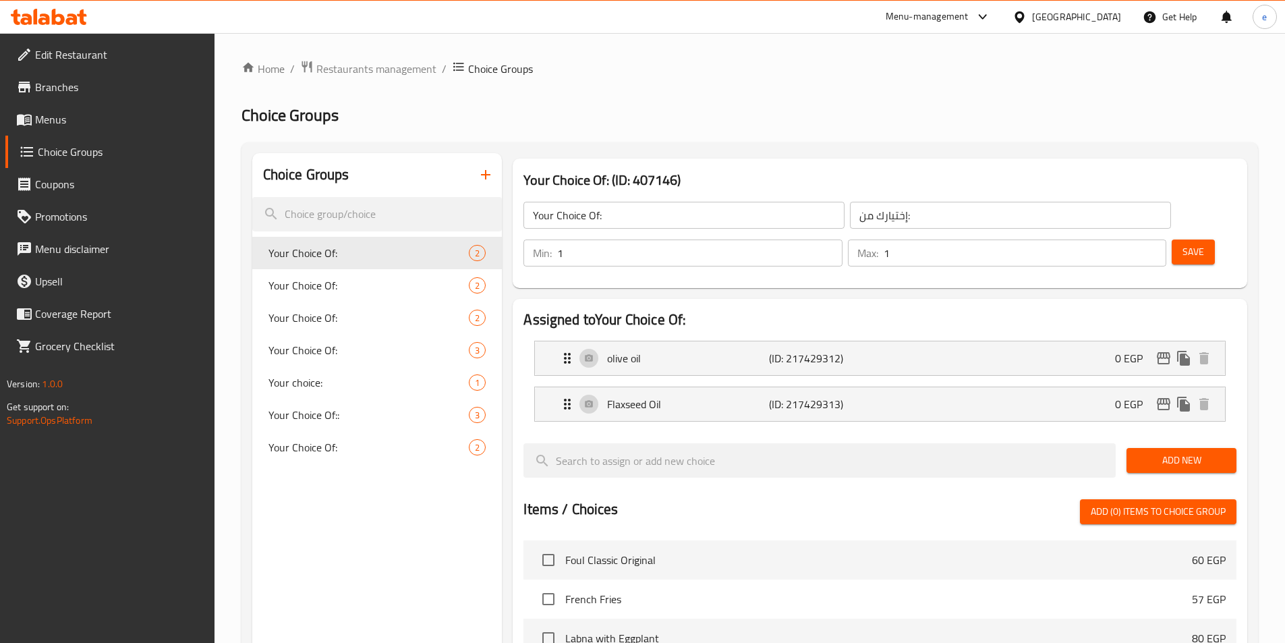
click at [337, 66] on span "Restaurants management" at bounding box center [376, 69] width 120 height 16
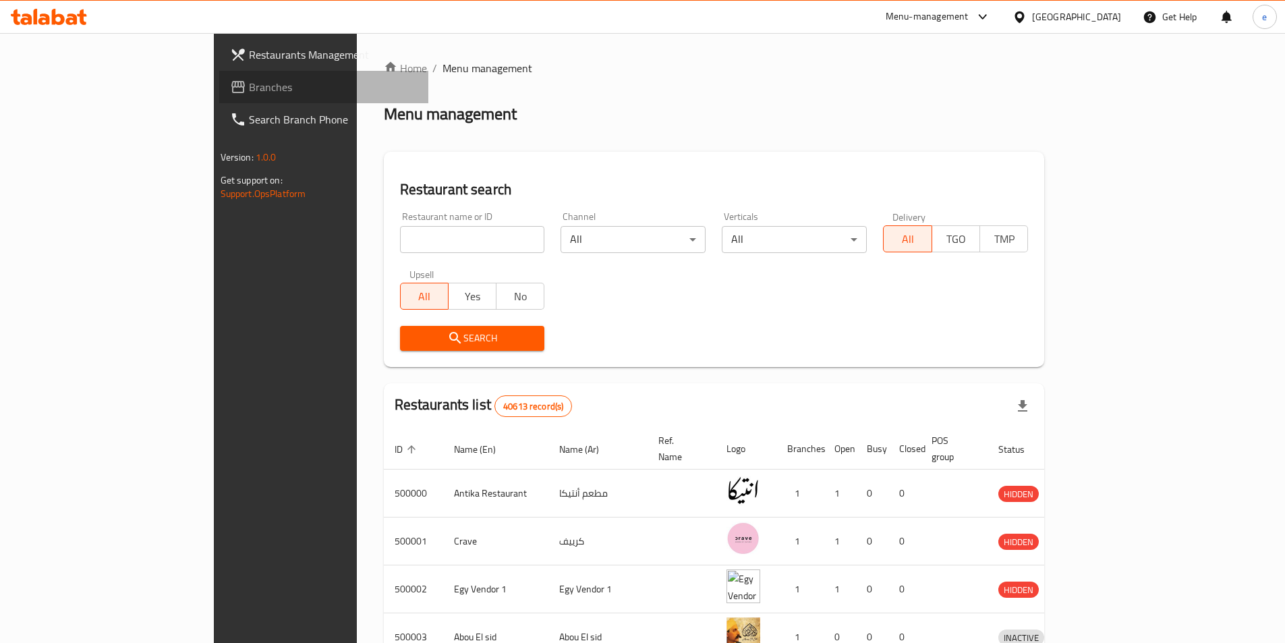
click at [249, 86] on span "Branches" at bounding box center [333, 87] width 169 height 16
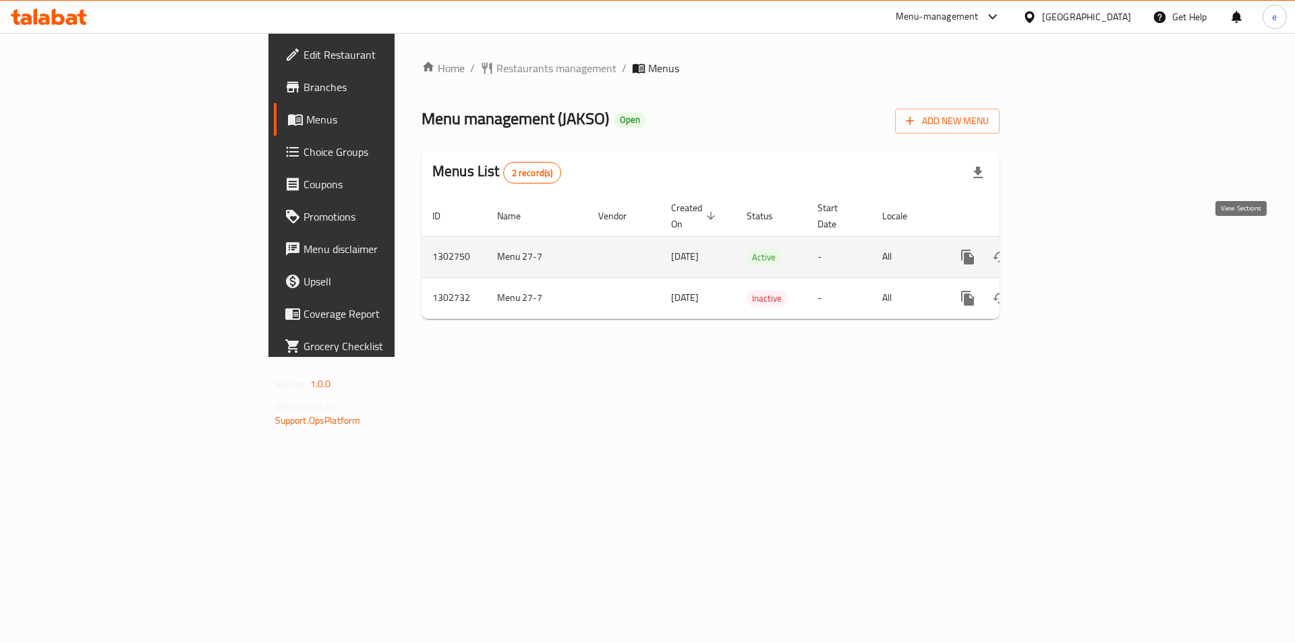
click at [1073, 249] on icon "enhanced table" at bounding box center [1065, 257] width 16 height 16
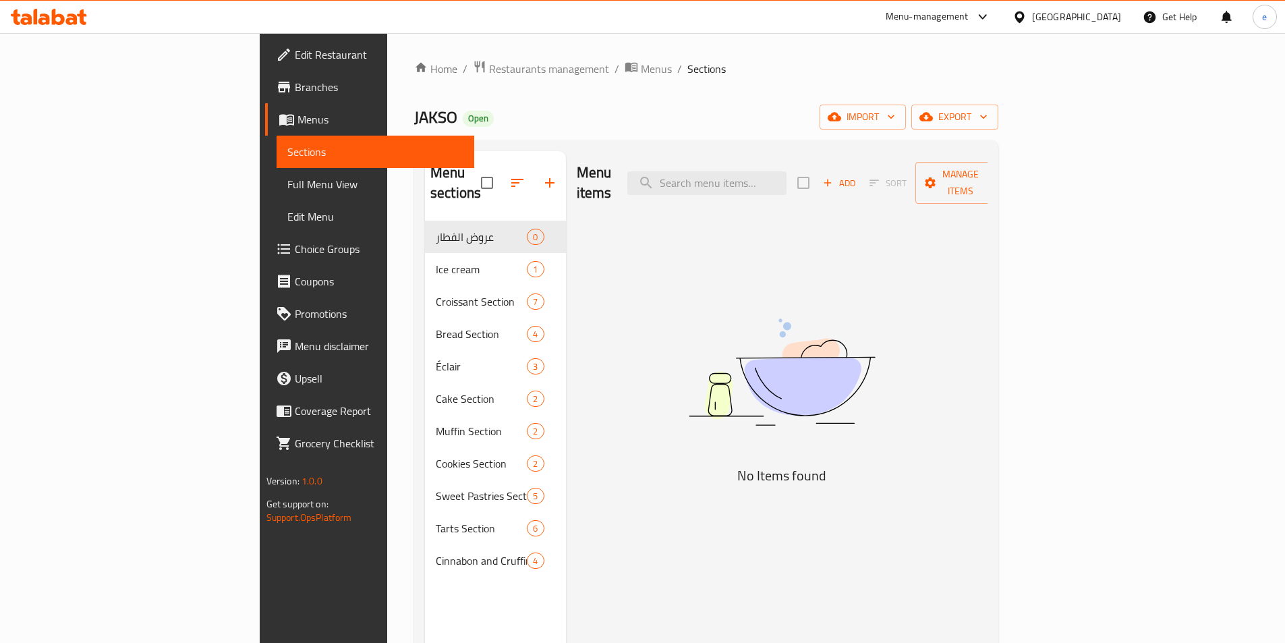
click at [276, 246] on span at bounding box center [285, 249] width 19 height 16
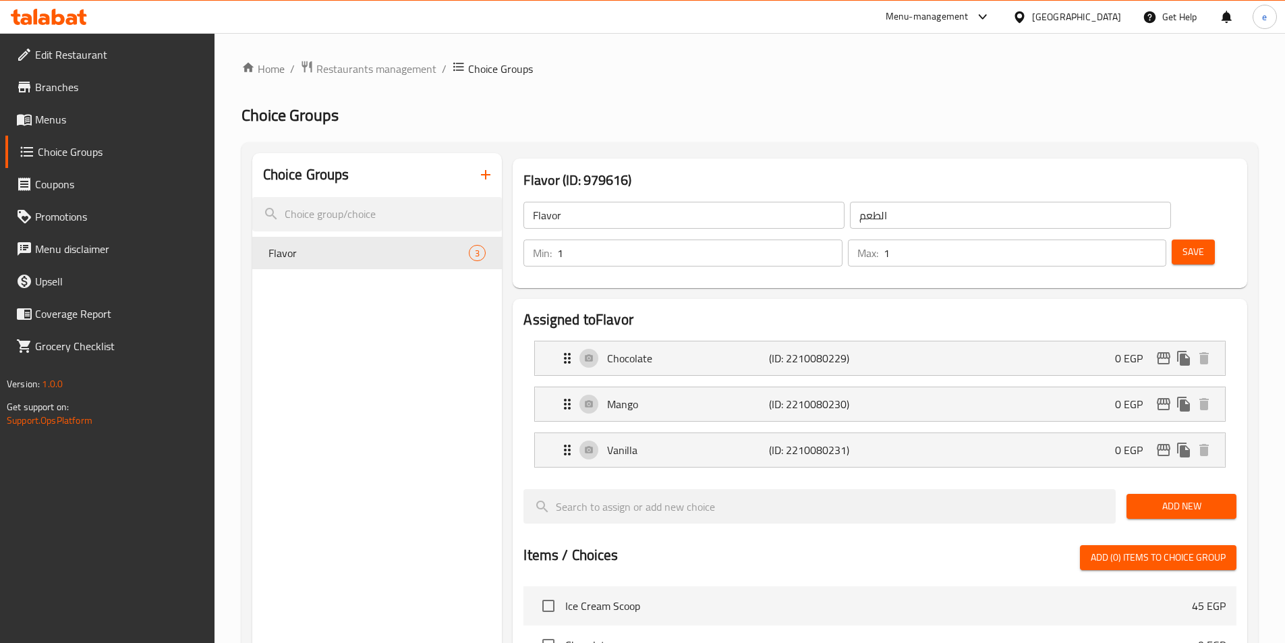
click at [392, 79] on div "Home / Restaurants management / Choice Groups Choice Groups Choice Groups Flavo…" at bounding box center [749, 574] width 1016 height 1028
click at [394, 73] on span "Restaurants management" at bounding box center [376, 69] width 120 height 16
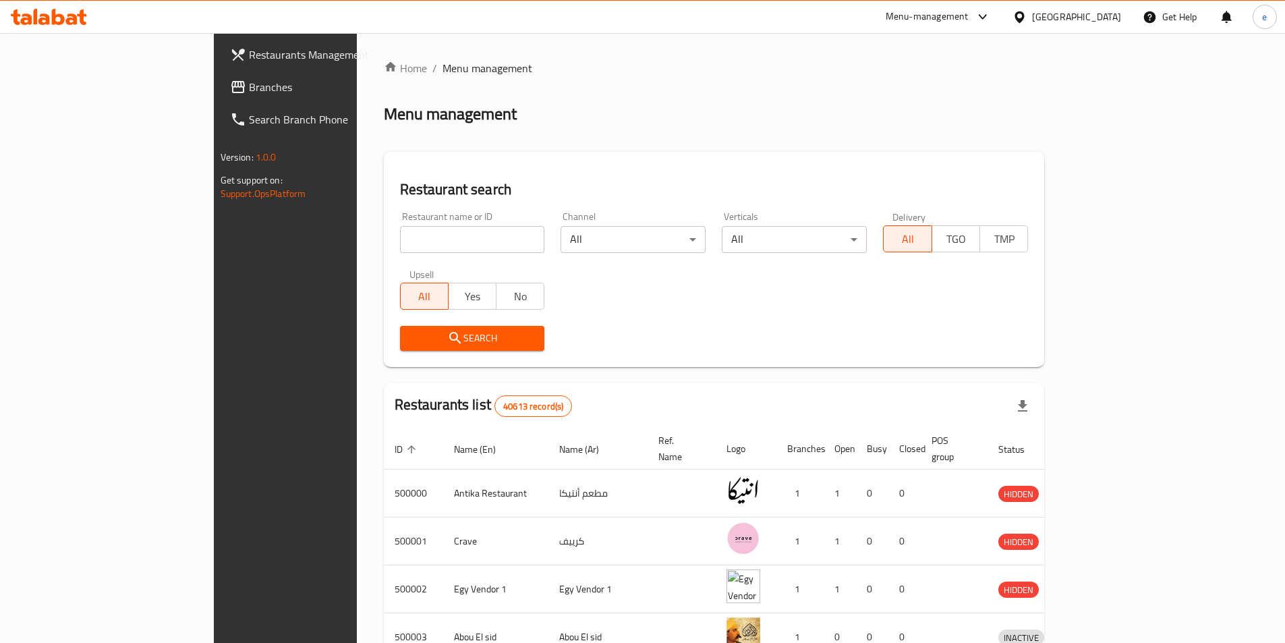
click at [231, 86] on icon at bounding box center [237, 87] width 13 height 12
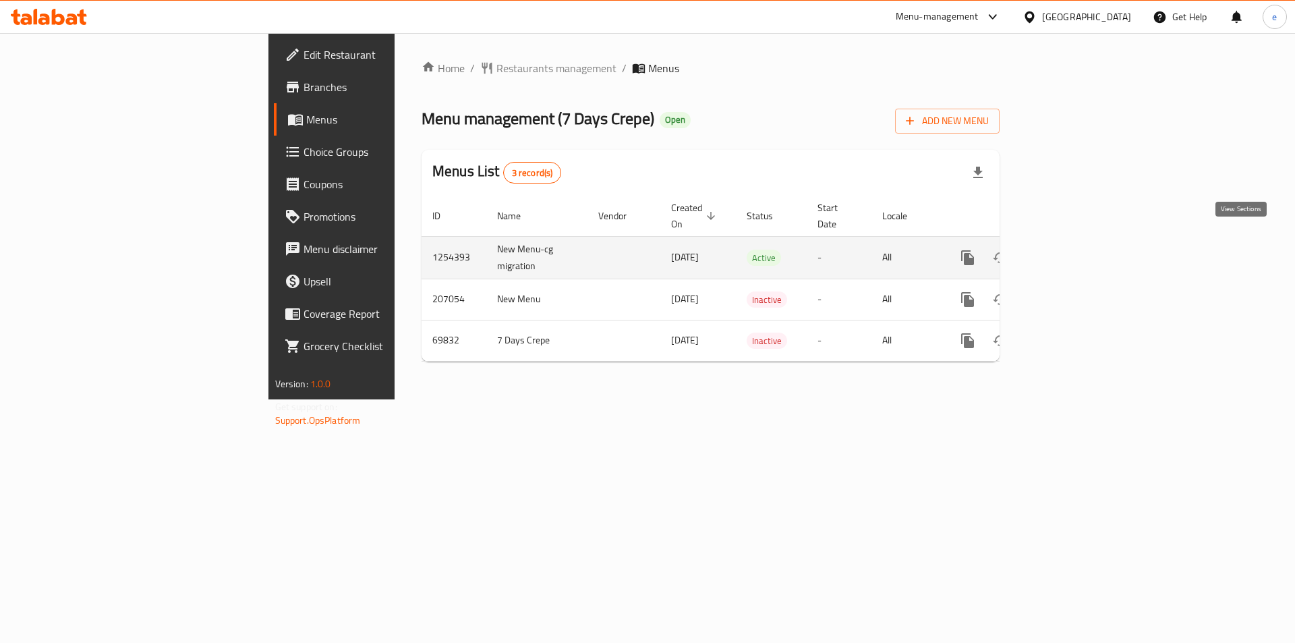
click at [1073, 250] on icon "enhanced table" at bounding box center [1065, 258] width 16 height 16
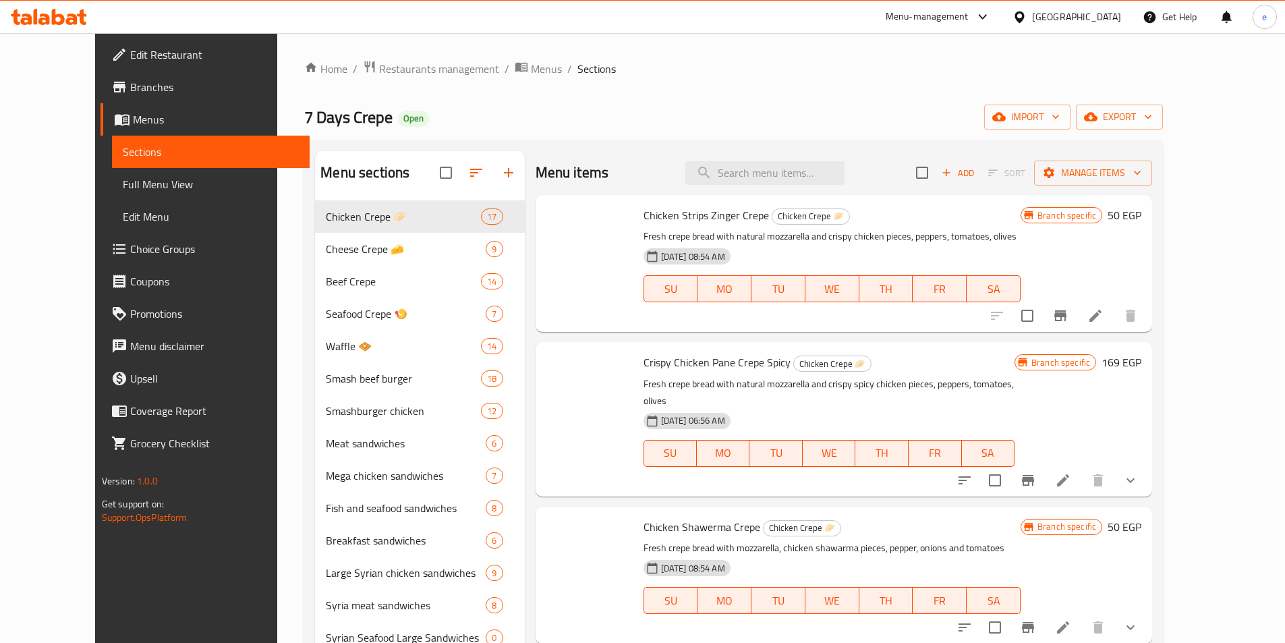
click at [111, 247] on icon at bounding box center [119, 249] width 16 height 16
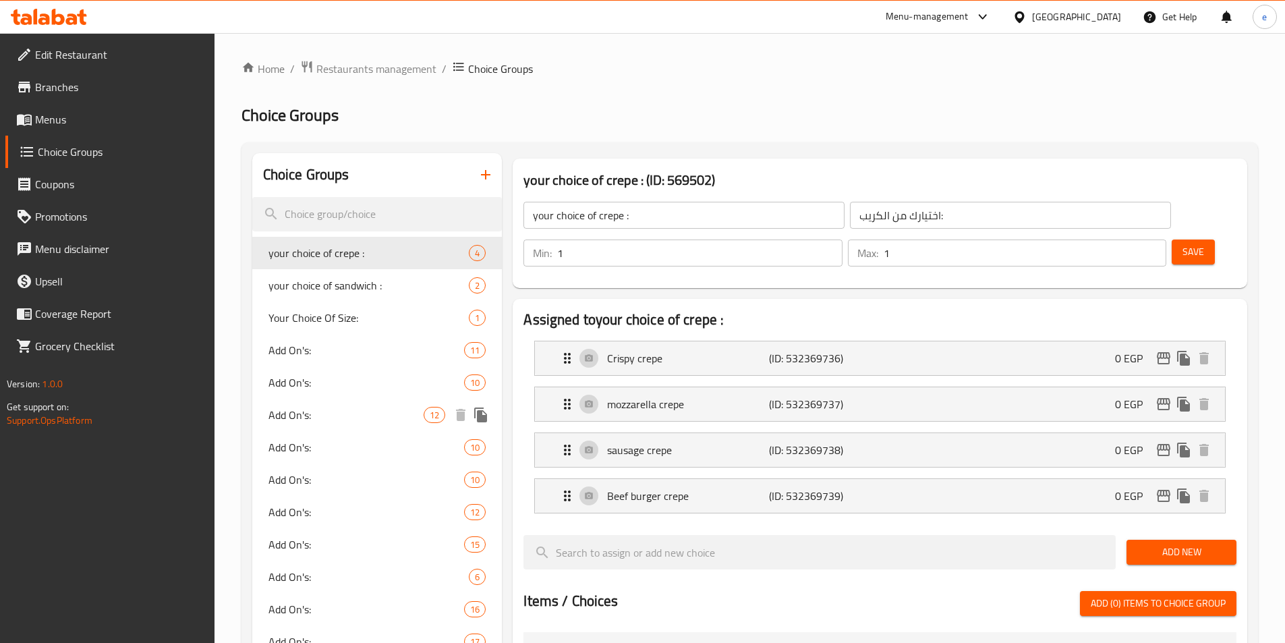
click at [299, 407] on span "Add On's:" at bounding box center [346, 415] width 156 height 16
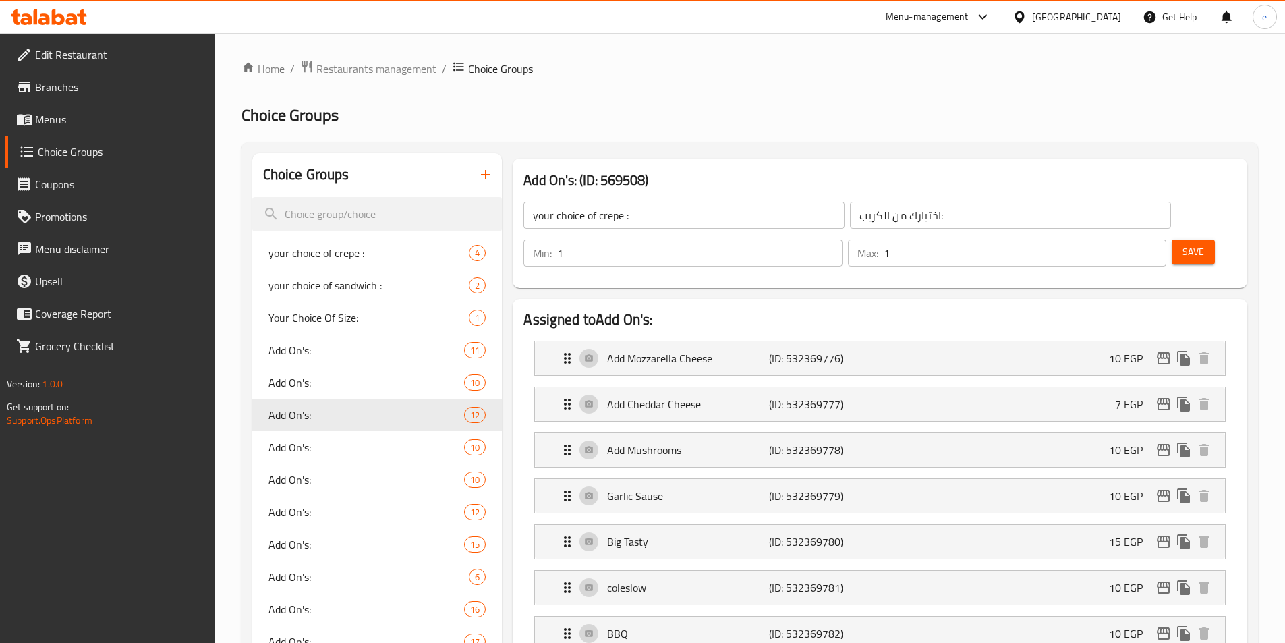
type input "Add On's:"
type input "الإضافات:"
type input "0"
type input "12"
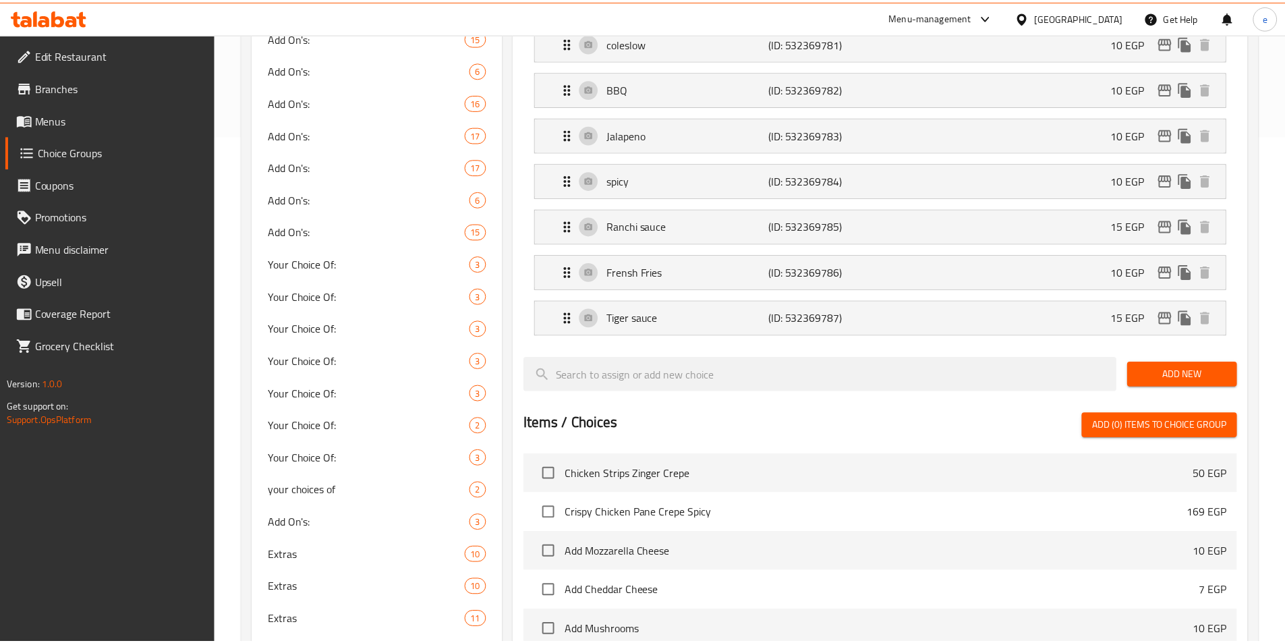
scroll to position [964, 0]
